Goal: Task Accomplishment & Management: Manage account settings

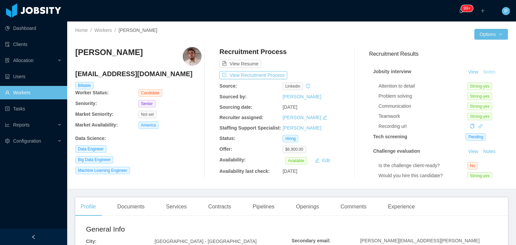
click at [485, 72] on button "Notes" at bounding box center [489, 72] width 18 height 8
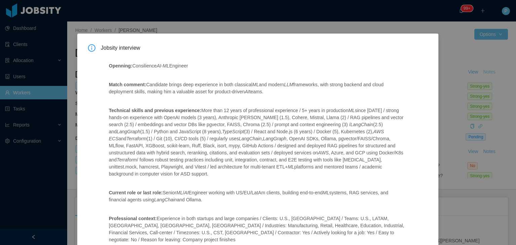
scroll to position [149, 0]
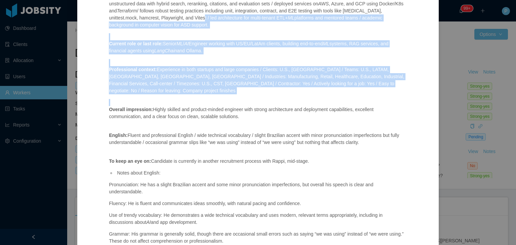
drag, startPoint x: 506, startPoint y: 114, endPoint x: 515, endPoint y: 21, distance: 92.7
click at [515, 18] on div "Jobsity interview Openning: Consilience AI - ML Engineer Match comment: Candida…" at bounding box center [258, 122] width 516 height 245
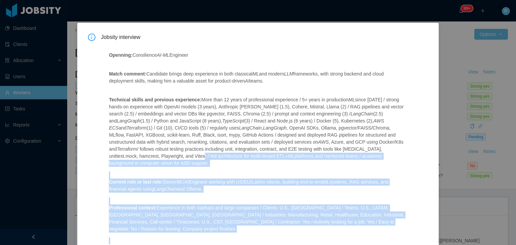
scroll to position [6, 0]
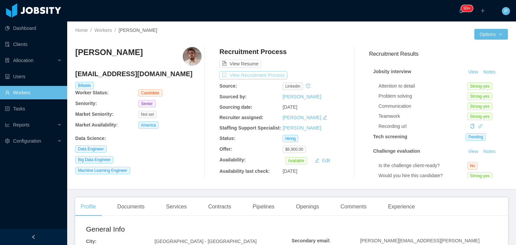
click at [261, 75] on button "View Recruitment Process" at bounding box center [253, 75] width 68 height 8
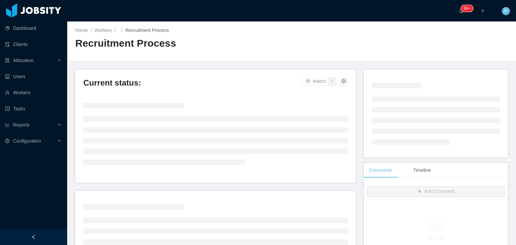
click at [336, 49] on div "Home / Workers / / Recruitment Process / Recruitment Process" at bounding box center [291, 41] width 449 height 40
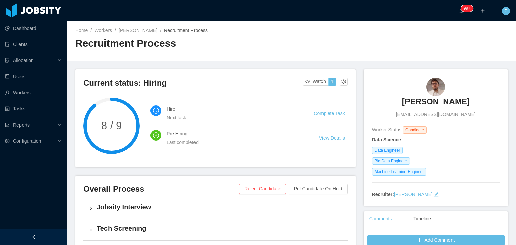
click at [245, 214] on div "Jobsity Interview" at bounding box center [215, 208] width 264 height 21
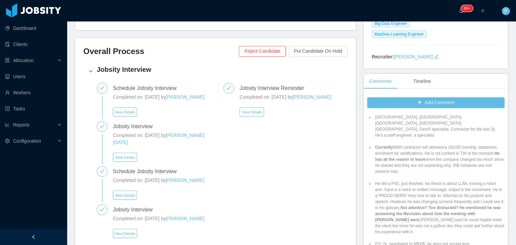
scroll to position [196, 0]
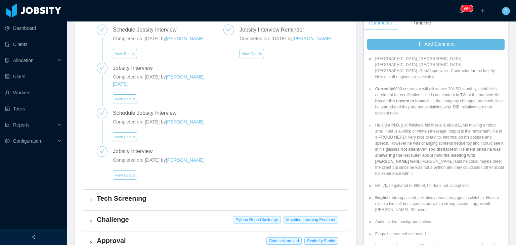
click at [137, 176] on div "View Details" at bounding box center [125, 173] width 28 height 13
click at [127, 175] on button "View Details" at bounding box center [125, 175] width 24 height 9
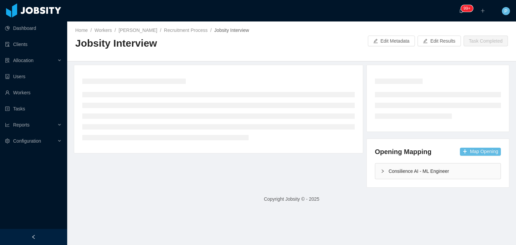
click at [307, 55] on div "Home / Workers / [PERSON_NAME] / Recruitment Process / Jobsity Interview / Jobs…" at bounding box center [291, 41] width 449 height 40
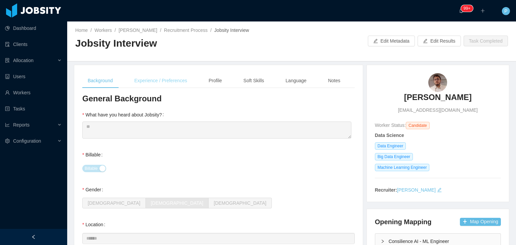
click at [172, 82] on div "Experience / Preferences" at bounding box center [160, 80] width 63 height 15
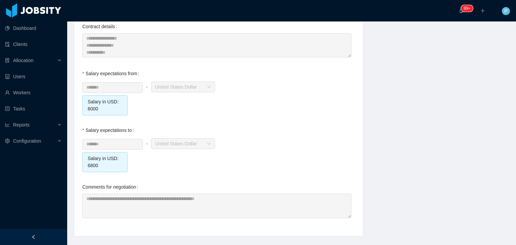
scroll to position [747, 0]
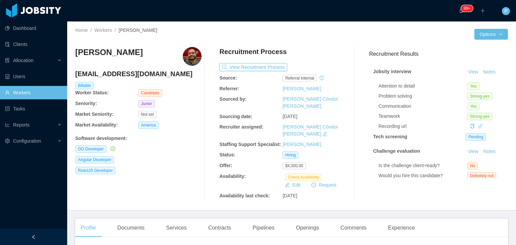
click at [330, 43] on div "Rayni Nuñez Espino raynunezespino@gmail.com Billable Worker Status: Candidate S…" at bounding box center [291, 123] width 432 height 163
click at [277, 66] on button "View Recruitment Process" at bounding box center [253, 67] width 68 height 8
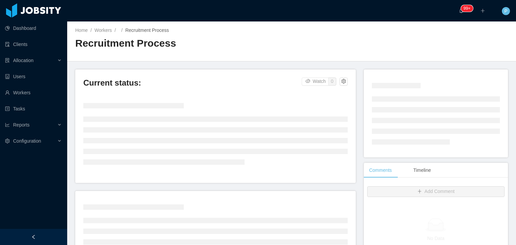
click at [305, 46] on div "Home / Workers / / Recruitment Process / Recruitment Process" at bounding box center [291, 41] width 449 height 40
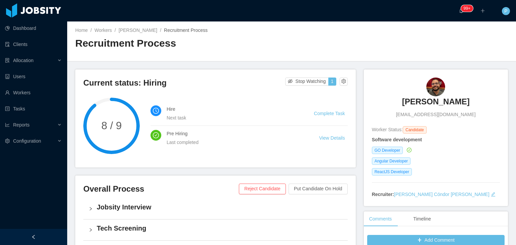
click at [351, 29] on div "Home / Workers / Rayni Nuñez Espino / Recruitment Process / Recruitment Process" at bounding box center [291, 41] width 449 height 40
click at [146, 31] on link "Rayni Nuñez Espino" at bounding box center [138, 30] width 39 height 5
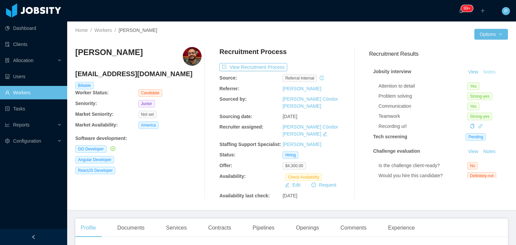
click at [487, 73] on button "Notes" at bounding box center [489, 72] width 18 height 8
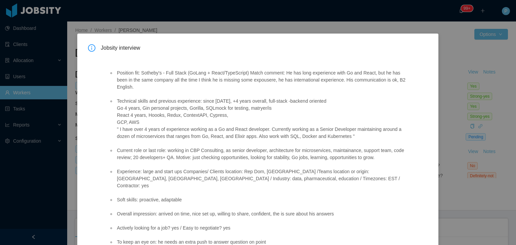
scroll to position [41, 0]
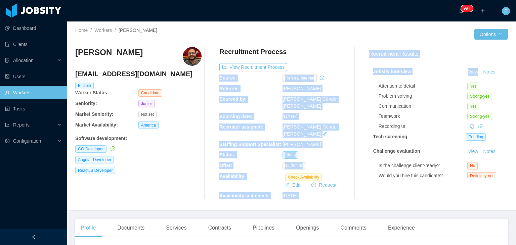
drag, startPoint x: 323, startPoint y: 55, endPoint x: 494, endPoint y: 74, distance: 172.3
click at [494, 74] on div "Rayni Nuñez Espino raynunezespino@gmail.com Billable Worker Status: Candidate S…" at bounding box center [291, 123] width 432 height 152
click at [352, 42] on div "Rayni Nuñez Espino raynunezespino@gmail.com Billable Worker Status: Candidate S…" at bounding box center [291, 123] width 432 height 163
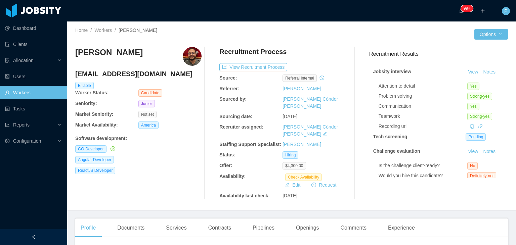
click at [340, 34] on div at bounding box center [382, 34] width 183 height 11
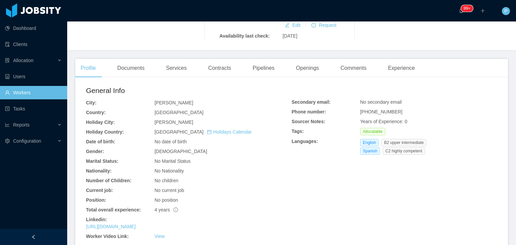
scroll to position [161, 0]
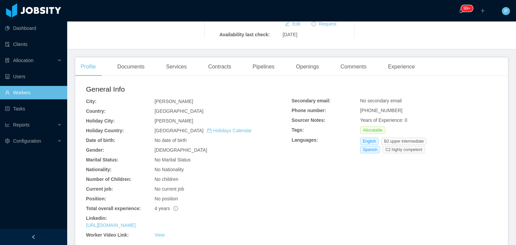
click at [510, 97] on section "··· 99+ ··· ··· P ··· Home / Workers / Rayni Nuñez Espino / Options Rayni Nuñez…" at bounding box center [291, 122] width 449 height 245
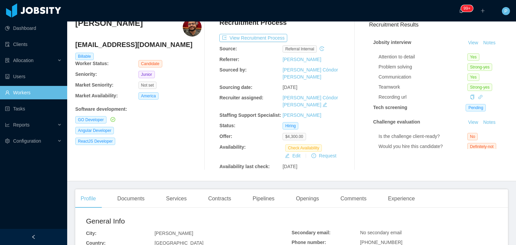
scroll to position [0, 0]
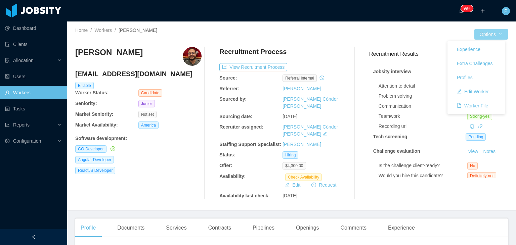
click at [492, 38] on button "Options" at bounding box center [491, 34] width 34 height 11
click at [478, 94] on button "Edit Worker" at bounding box center [472, 91] width 43 height 11
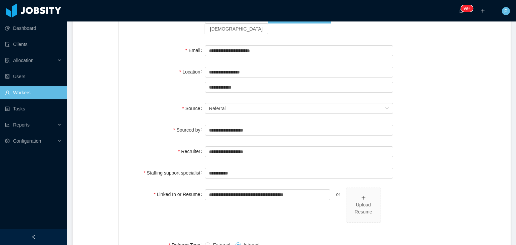
scroll to position [145, 0]
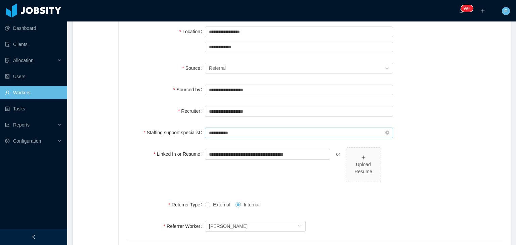
click at [250, 128] on input "**********" at bounding box center [299, 133] width 188 height 11
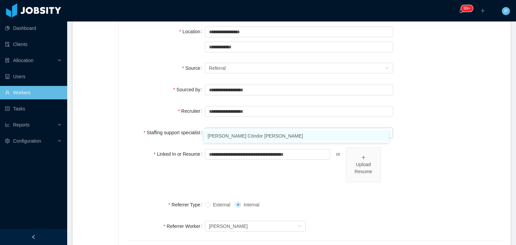
click at [263, 133] on li "Paola Cóndor Andrade" at bounding box center [295, 136] width 185 height 11
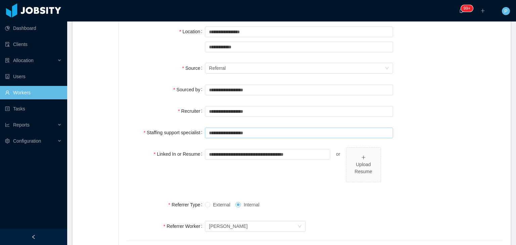
type input "**********"
click at [438, 104] on div "**********" at bounding box center [315, 110] width 376 height 13
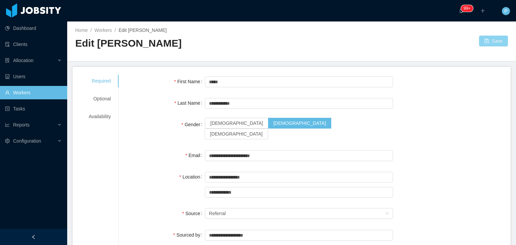
click at [479, 40] on button "Save" at bounding box center [493, 41] width 29 height 11
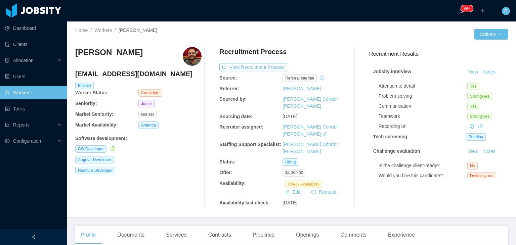
click at [304, 53] on div "Recruitment Process" at bounding box center [282, 53] width 126 height 13
click at [184, 118] on div "Not set" at bounding box center [169, 114] width 63 height 7
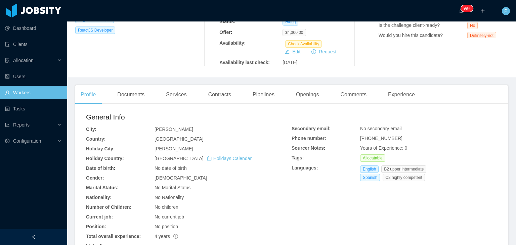
scroll to position [148, 0]
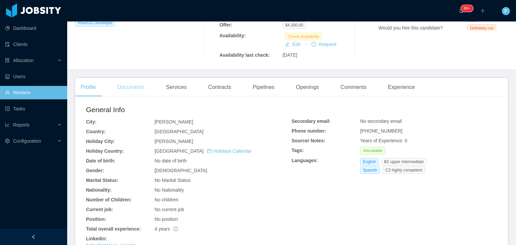
click at [136, 78] on div "Documents" at bounding box center [131, 87] width 38 height 19
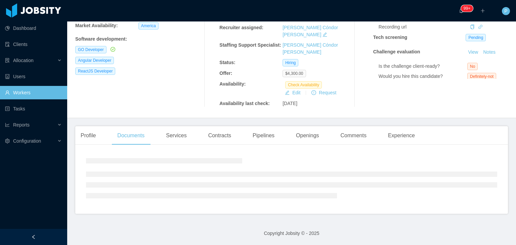
scroll to position [79, 0]
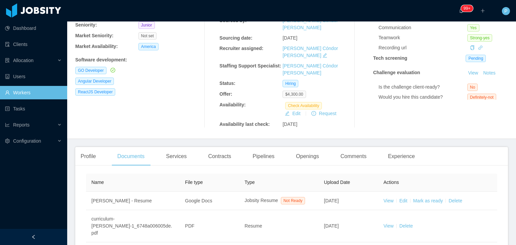
click at [161, 49] on div "America" at bounding box center [169, 46] width 63 height 7
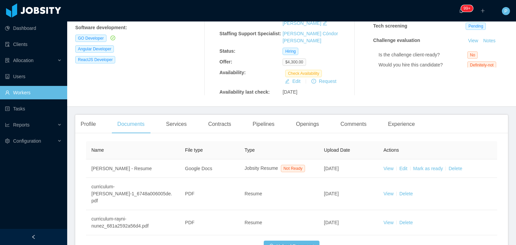
scroll to position [119, 0]
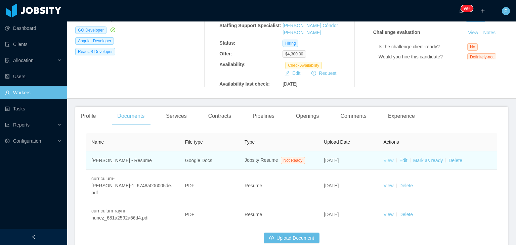
click at [385, 158] on link "View" at bounding box center [388, 160] width 10 height 5
